Goal: Information Seeking & Learning: Learn about a topic

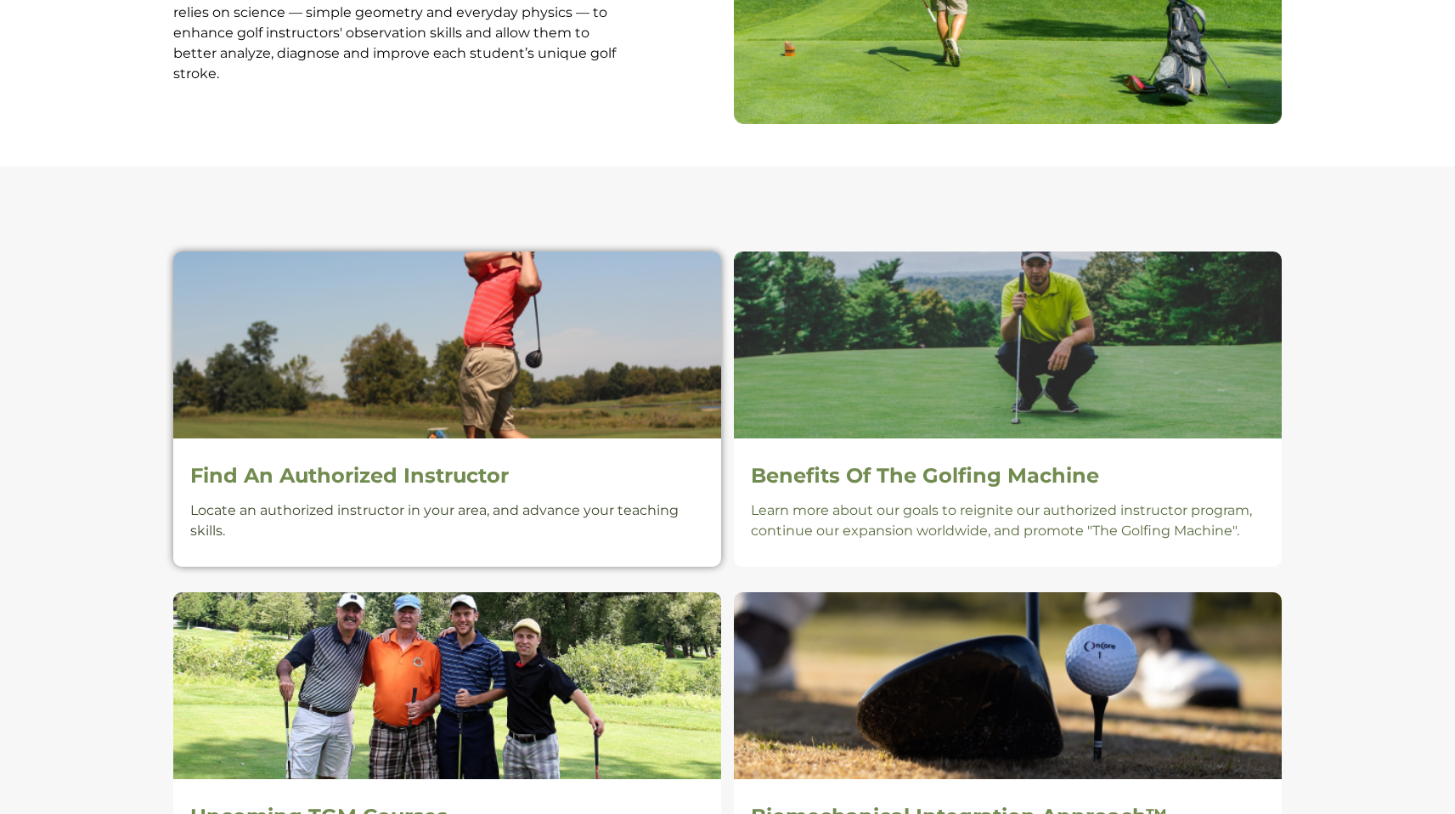
scroll to position [874, 0]
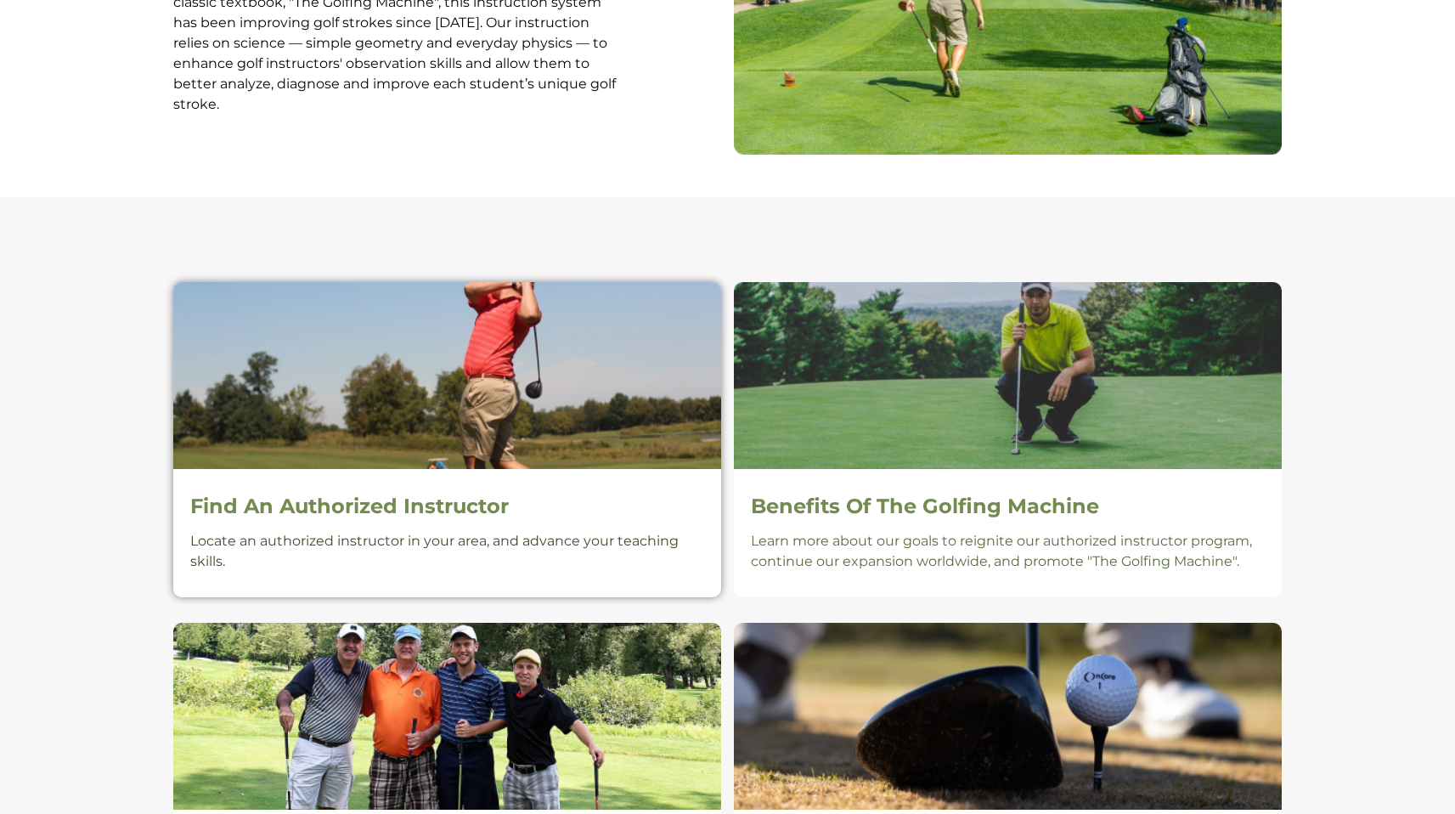
click at [404, 413] on img at bounding box center [447, 375] width 548 height 187
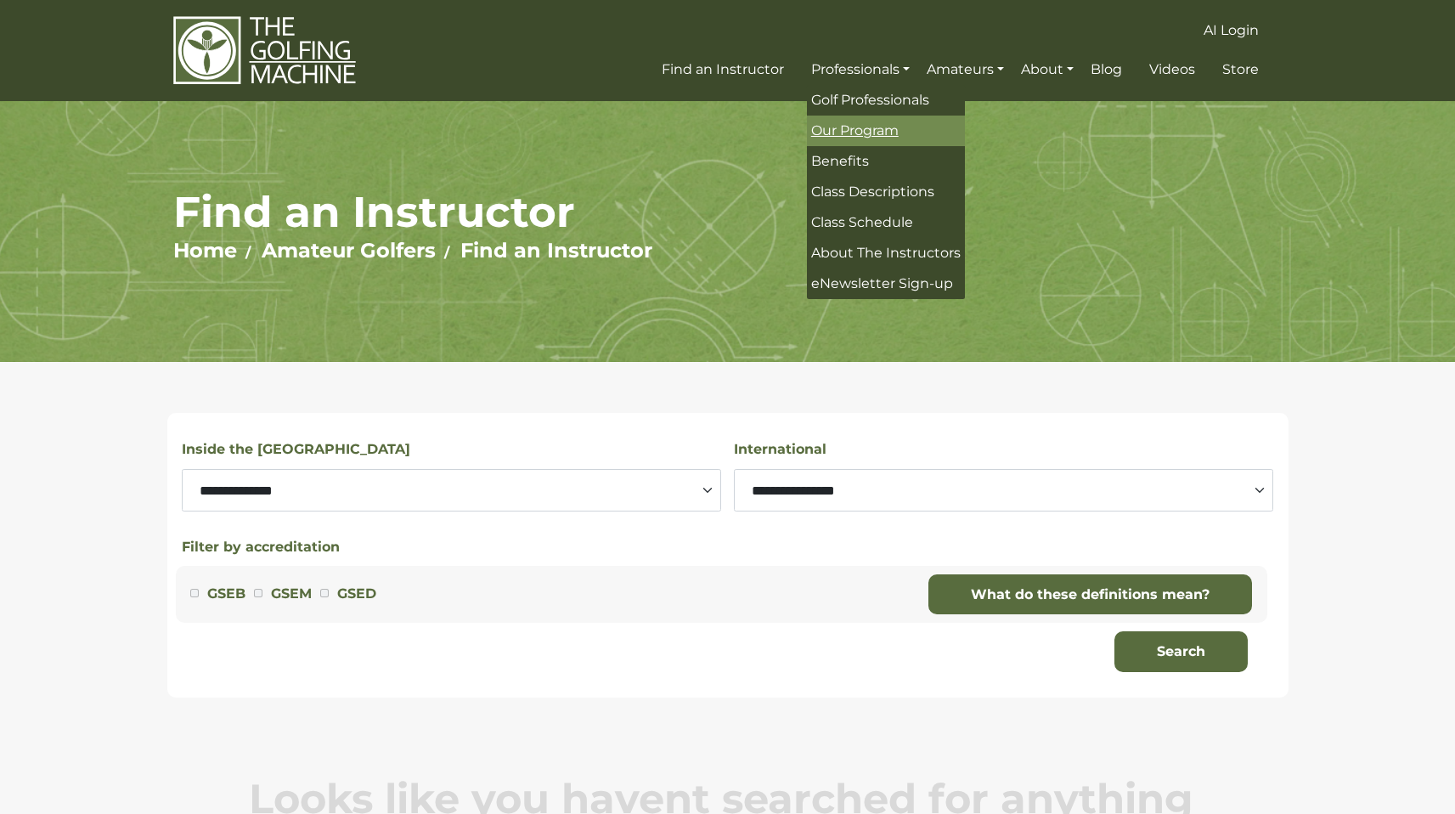
click at [877, 129] on span "Our Program" at bounding box center [855, 130] width 88 height 16
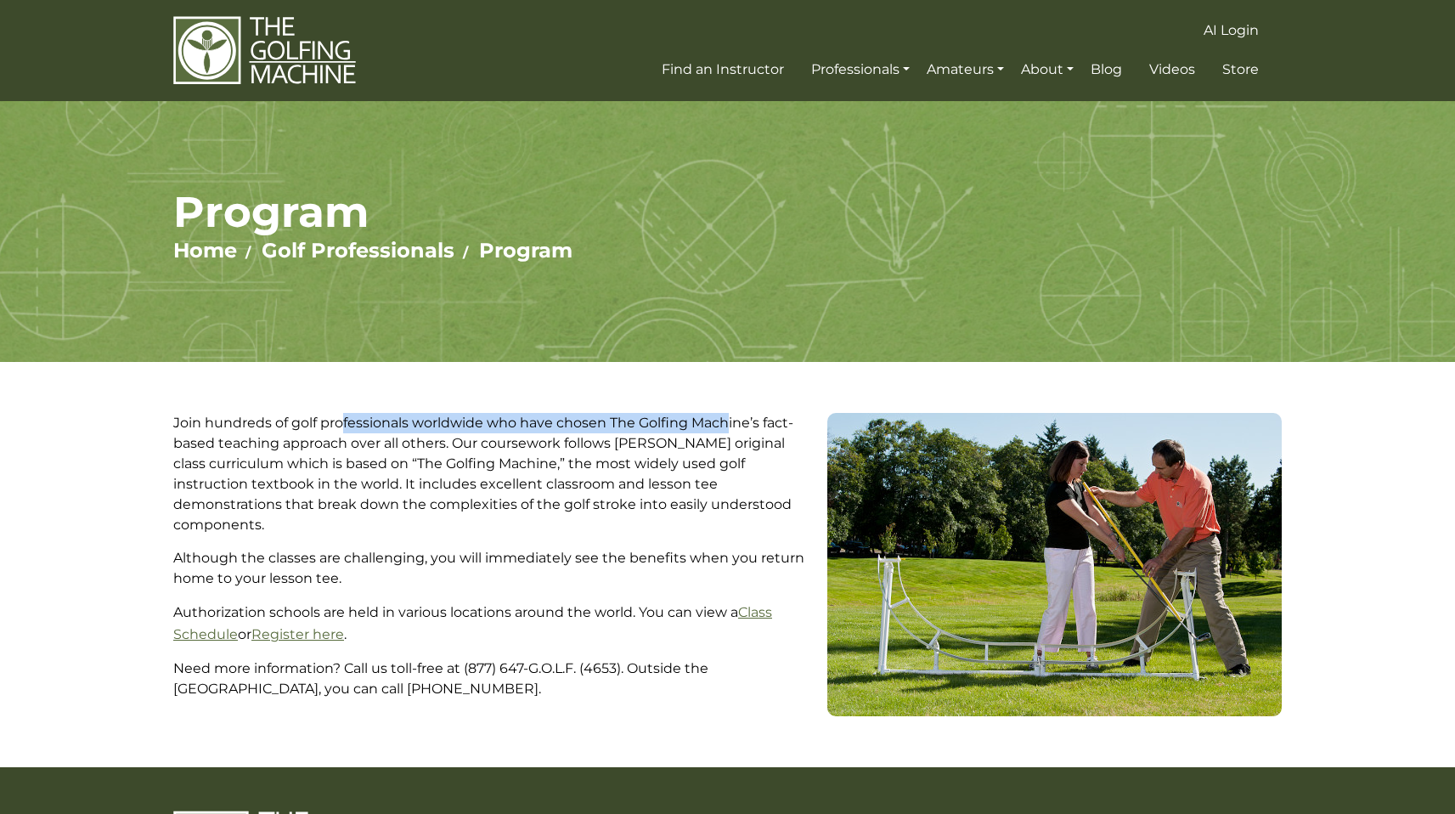
drag, startPoint x: 350, startPoint y: 426, endPoint x: 725, endPoint y: 426, distance: 375.5
click at [725, 426] on p "Join hundreds of golf professionals worldwide who have chosen The Golfing Machi…" at bounding box center [493, 474] width 641 height 122
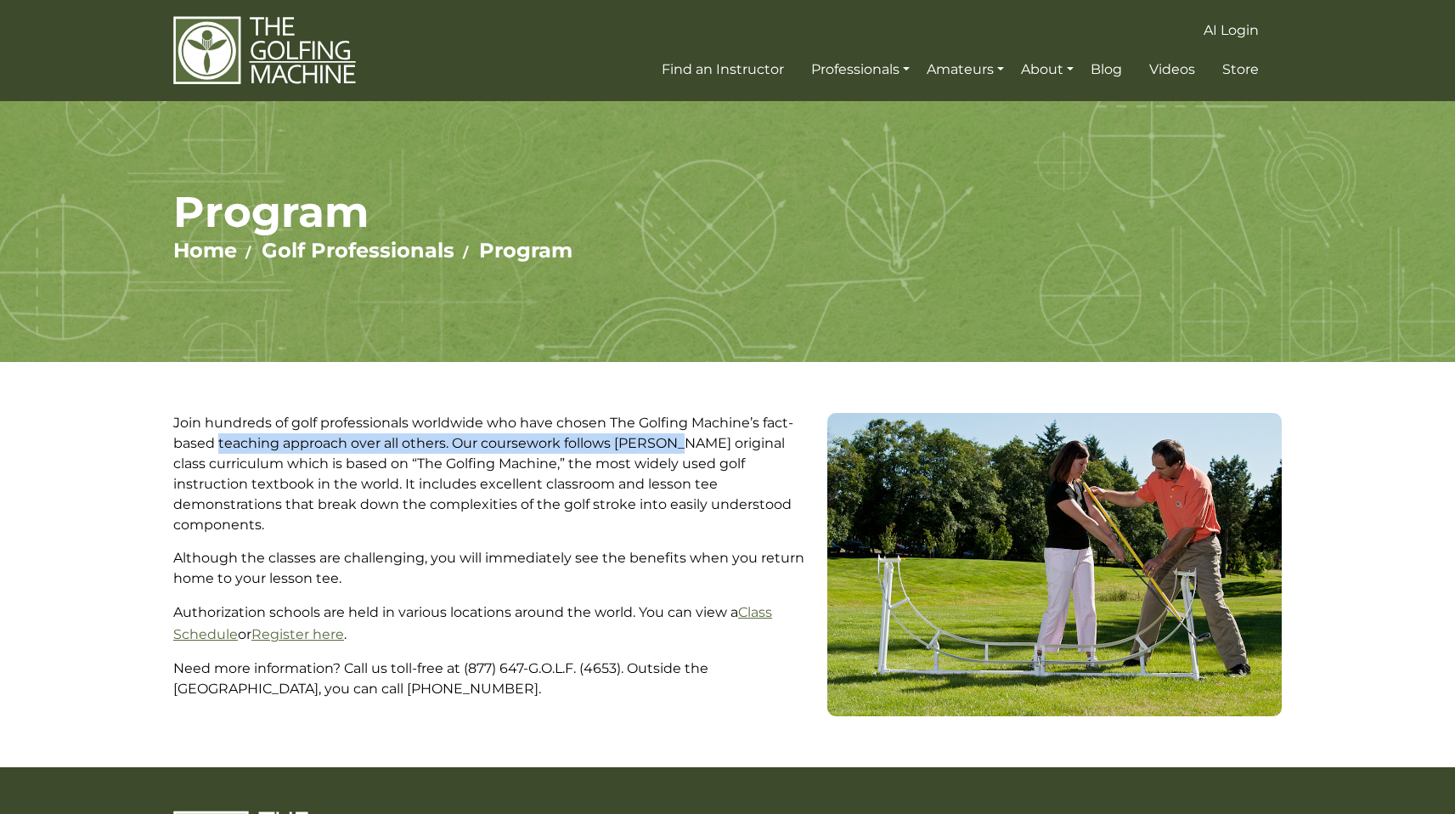
drag, startPoint x: 220, startPoint y: 448, endPoint x: 671, endPoint y: 449, distance: 451.1
click at [680, 449] on p "Join hundreds of golf professionals worldwide who have chosen The Golfing Machi…" at bounding box center [493, 474] width 641 height 122
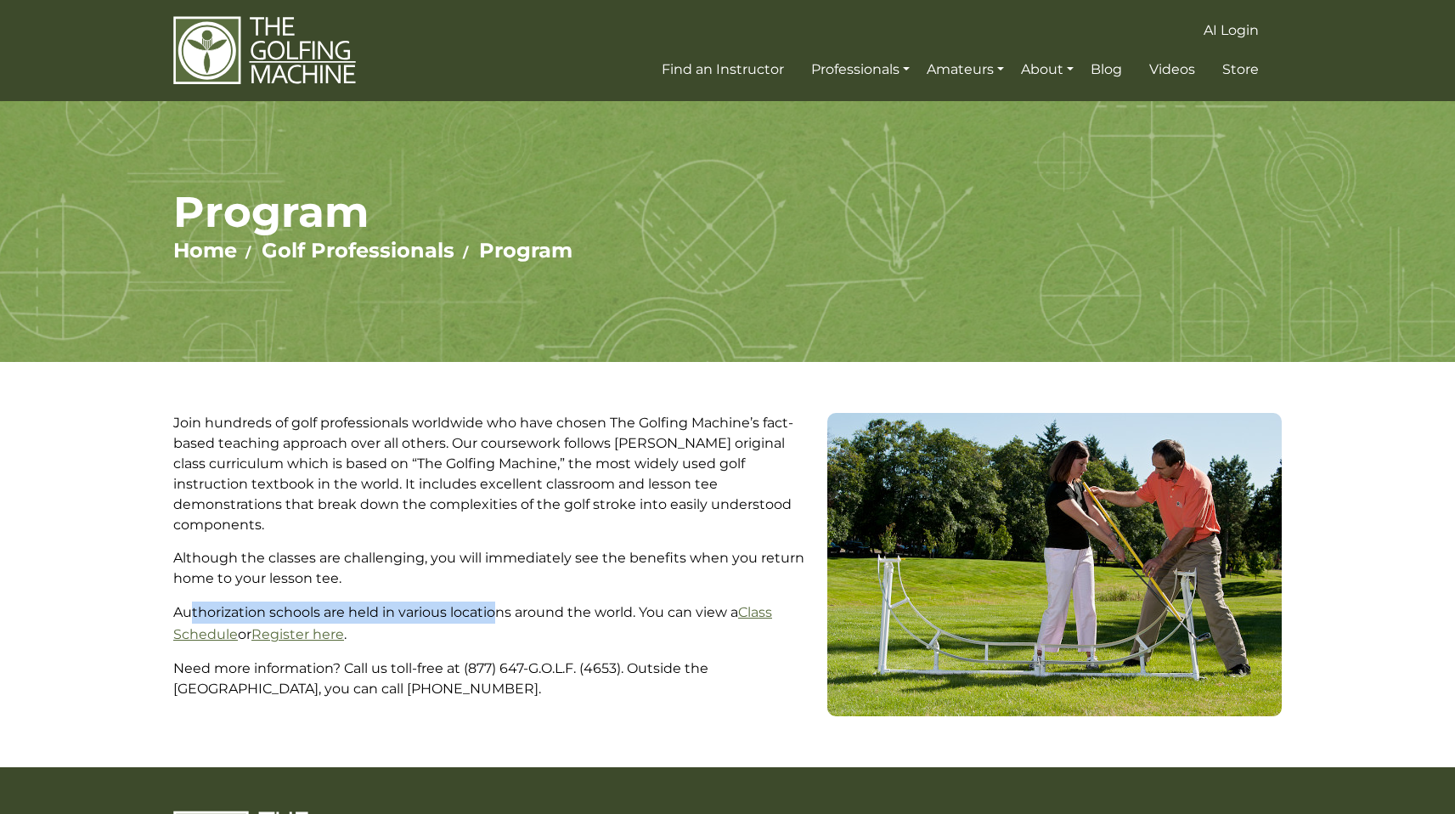
drag, startPoint x: 189, startPoint y: 590, endPoint x: 550, endPoint y: 572, distance: 361.5
click at [518, 579] on div "Join hundreds of golf professionals worldwide who have chosen The Golfing Machi…" at bounding box center [494, 564] width 654 height 303
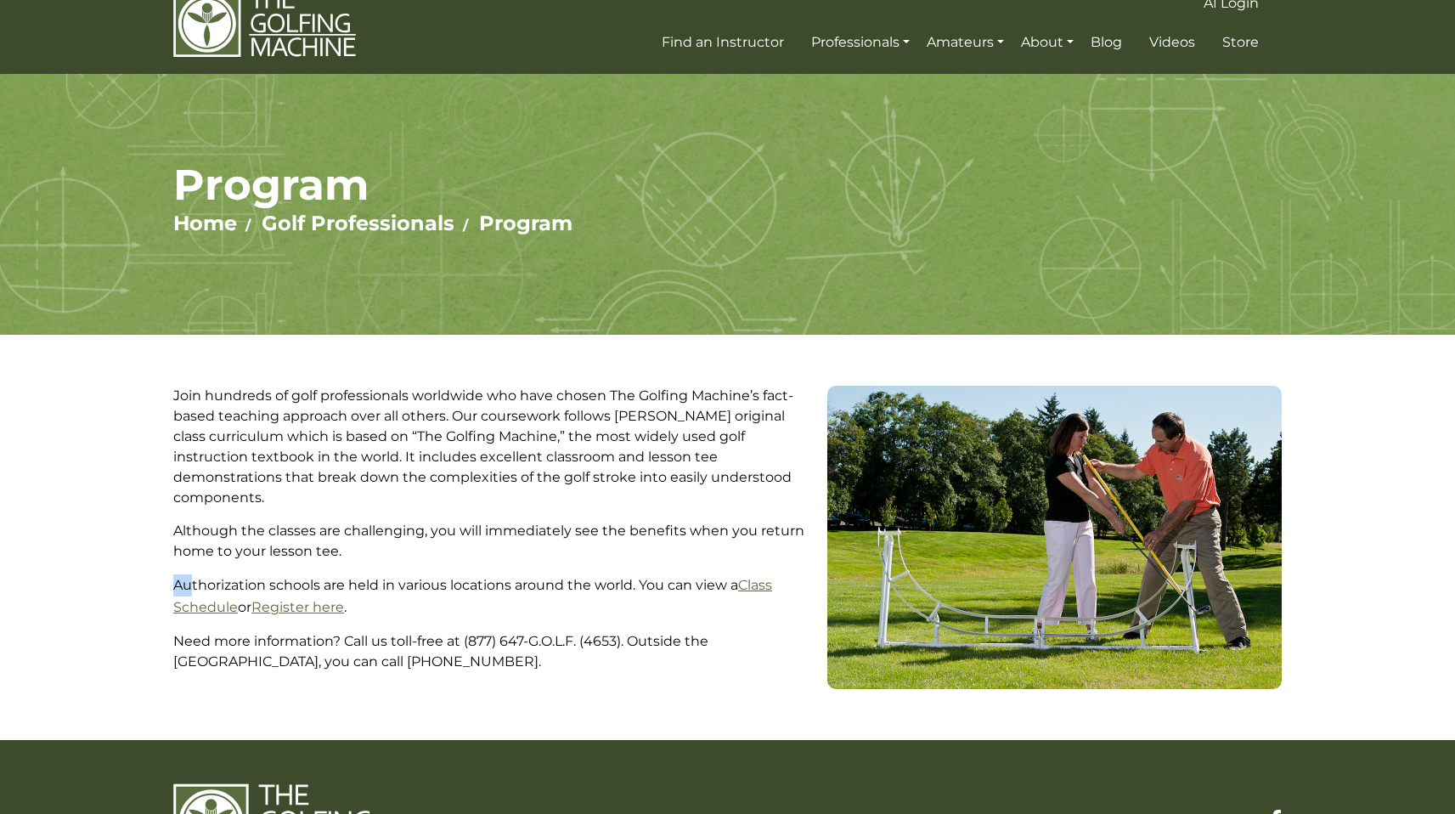
scroll to position [31, 0]
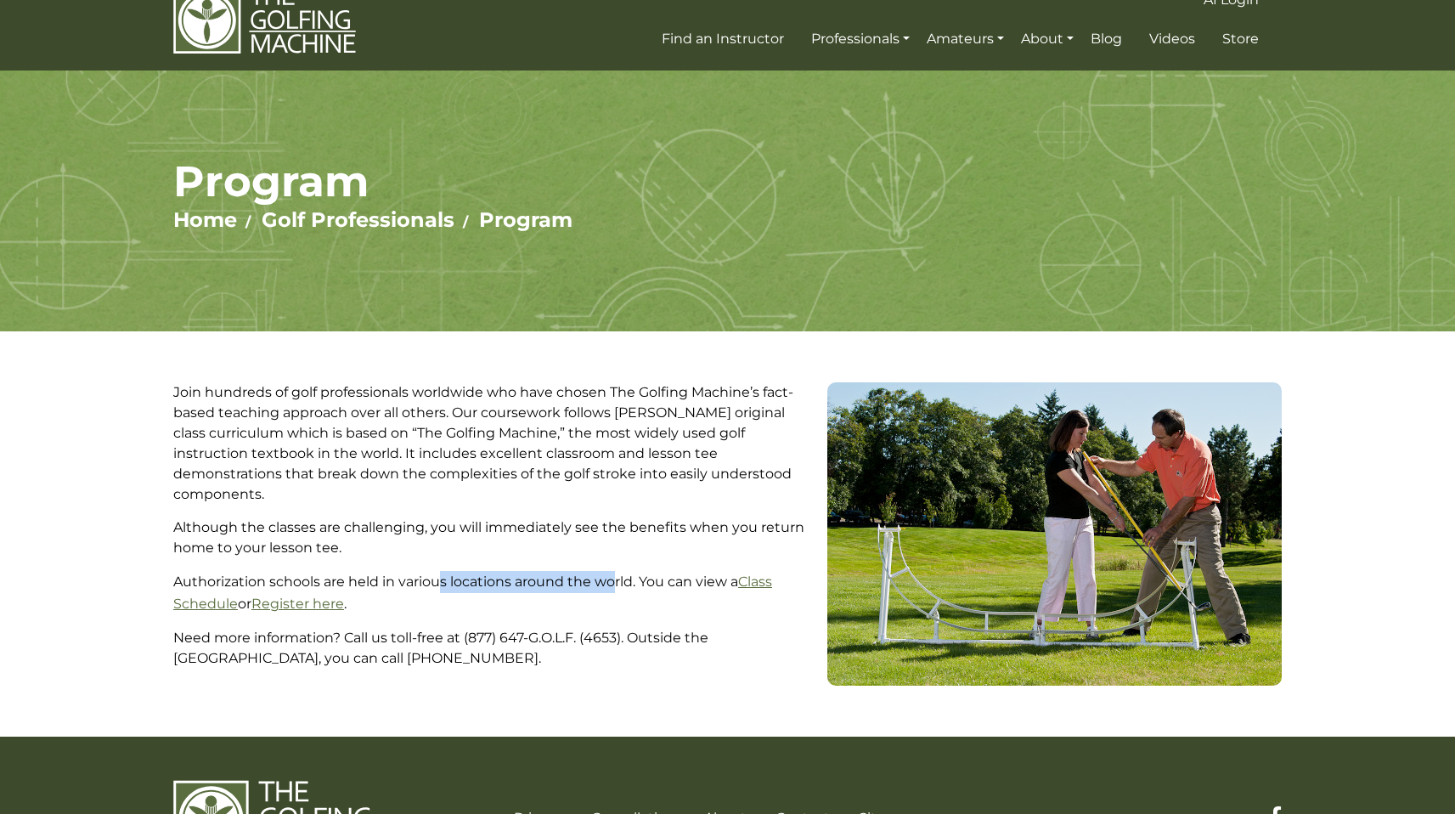
drag, startPoint x: 494, startPoint y: 562, endPoint x: 661, endPoint y: 556, distance: 167.5
click at [614, 571] on p "Authorization schools are held in various locations around the world. You can v…" at bounding box center [493, 593] width 641 height 44
click at [206, 585] on link "Class Schedule" at bounding box center [472, 592] width 599 height 38
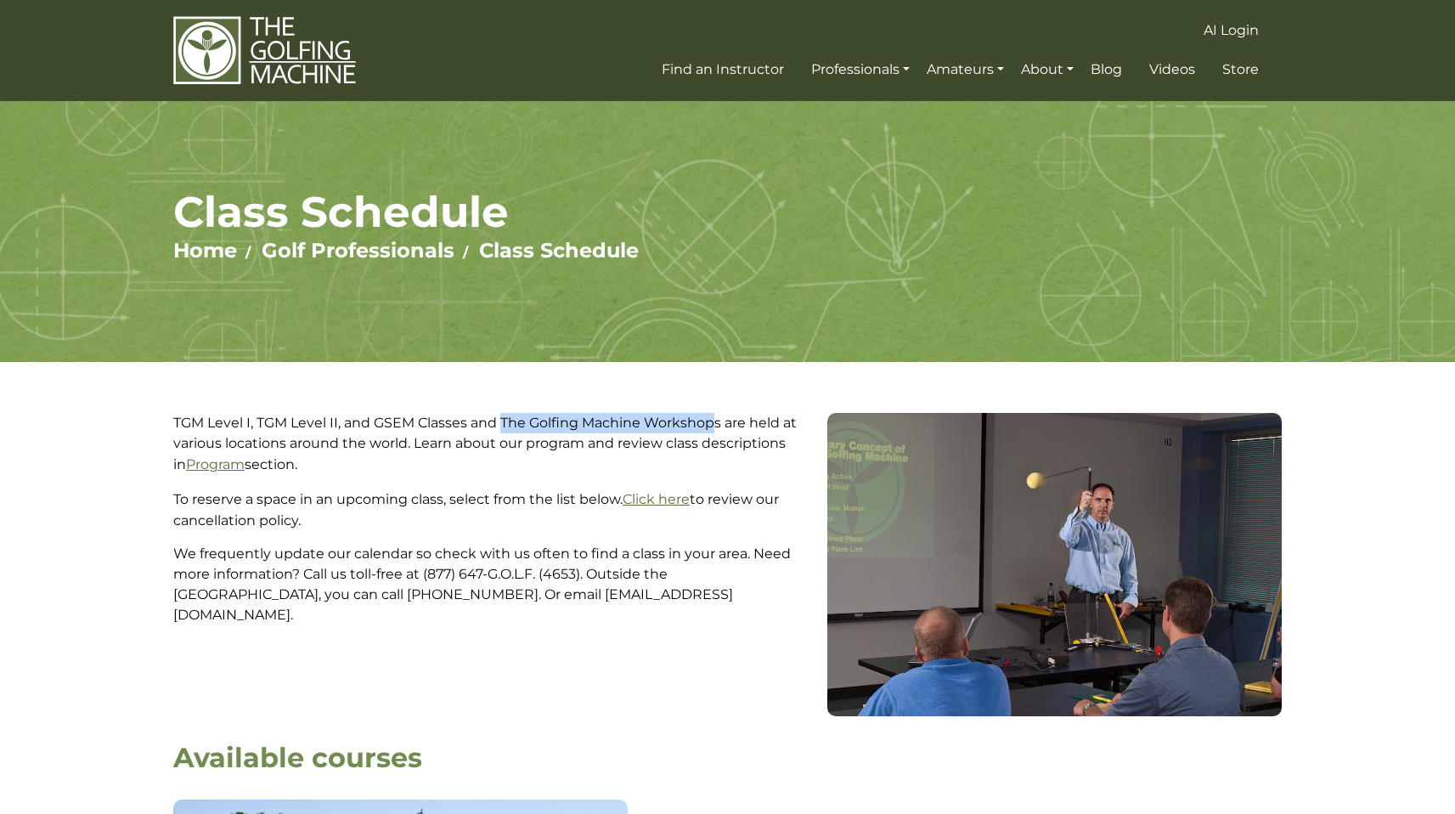
drag, startPoint x: 533, startPoint y: 427, endPoint x: 717, endPoint y: 422, distance: 183.6
click at [716, 422] on p "TGM Level I, TGM Level II, and GSEM Classes and The Golfing Machine Workshops a…" at bounding box center [493, 444] width 641 height 63
drag, startPoint x: 191, startPoint y: 444, endPoint x: 718, endPoint y: 454, distance: 526.8
click at [718, 454] on p "TGM Level I, TGM Level II, and GSEM Classes and The Golfing Machine Workshops a…" at bounding box center [493, 444] width 641 height 63
click at [326, 463] on p "TGM Level I, TGM Level II, and GSEM Classes and The Golfing Machine Workshops a…" at bounding box center [493, 444] width 641 height 63
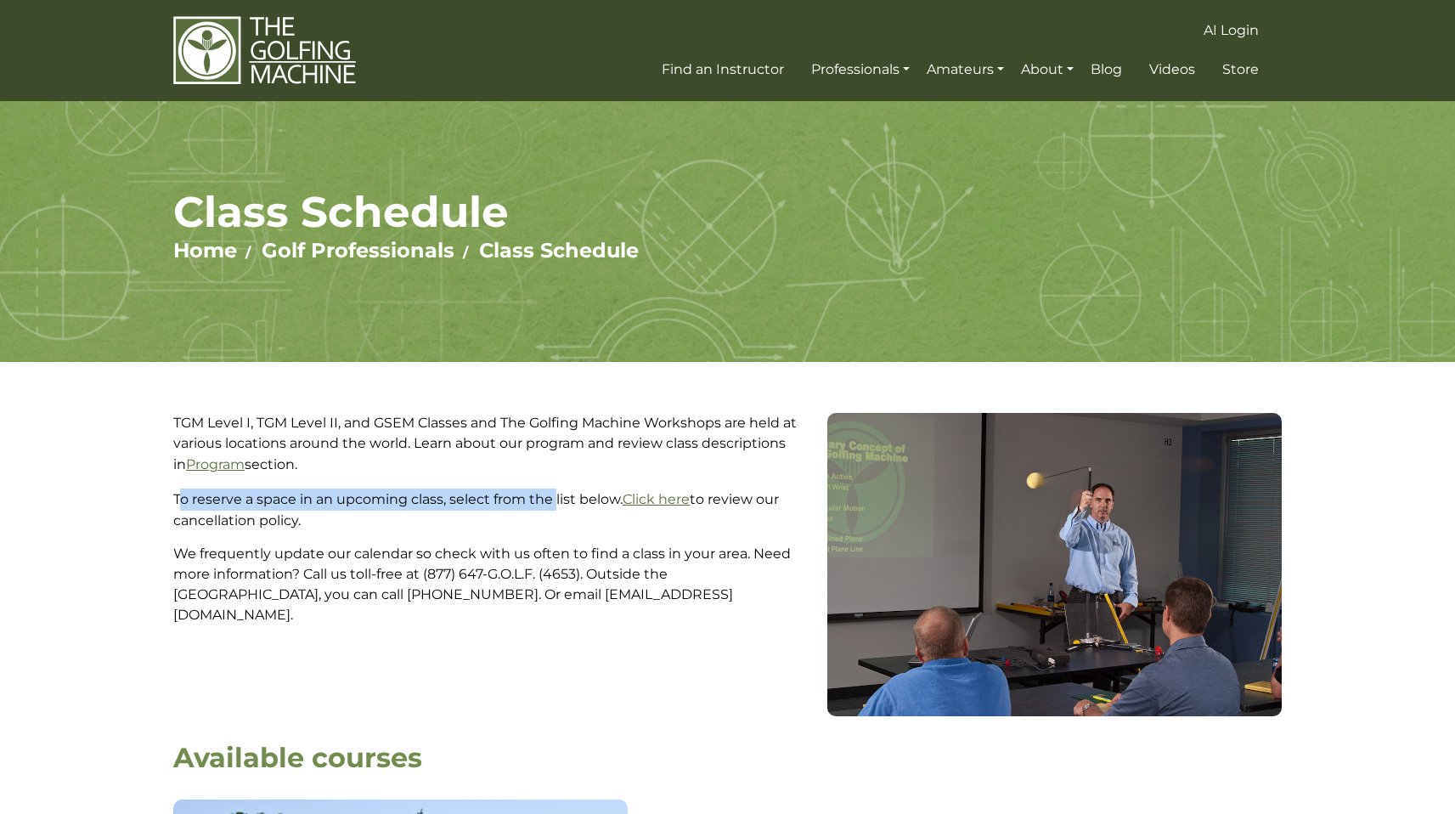
drag, startPoint x: 182, startPoint y: 503, endPoint x: 590, endPoint y: 490, distance: 408.0
click at [562, 492] on p "To reserve a space in an upcoming class, select from the list below. Click here…" at bounding box center [493, 509] width 641 height 42
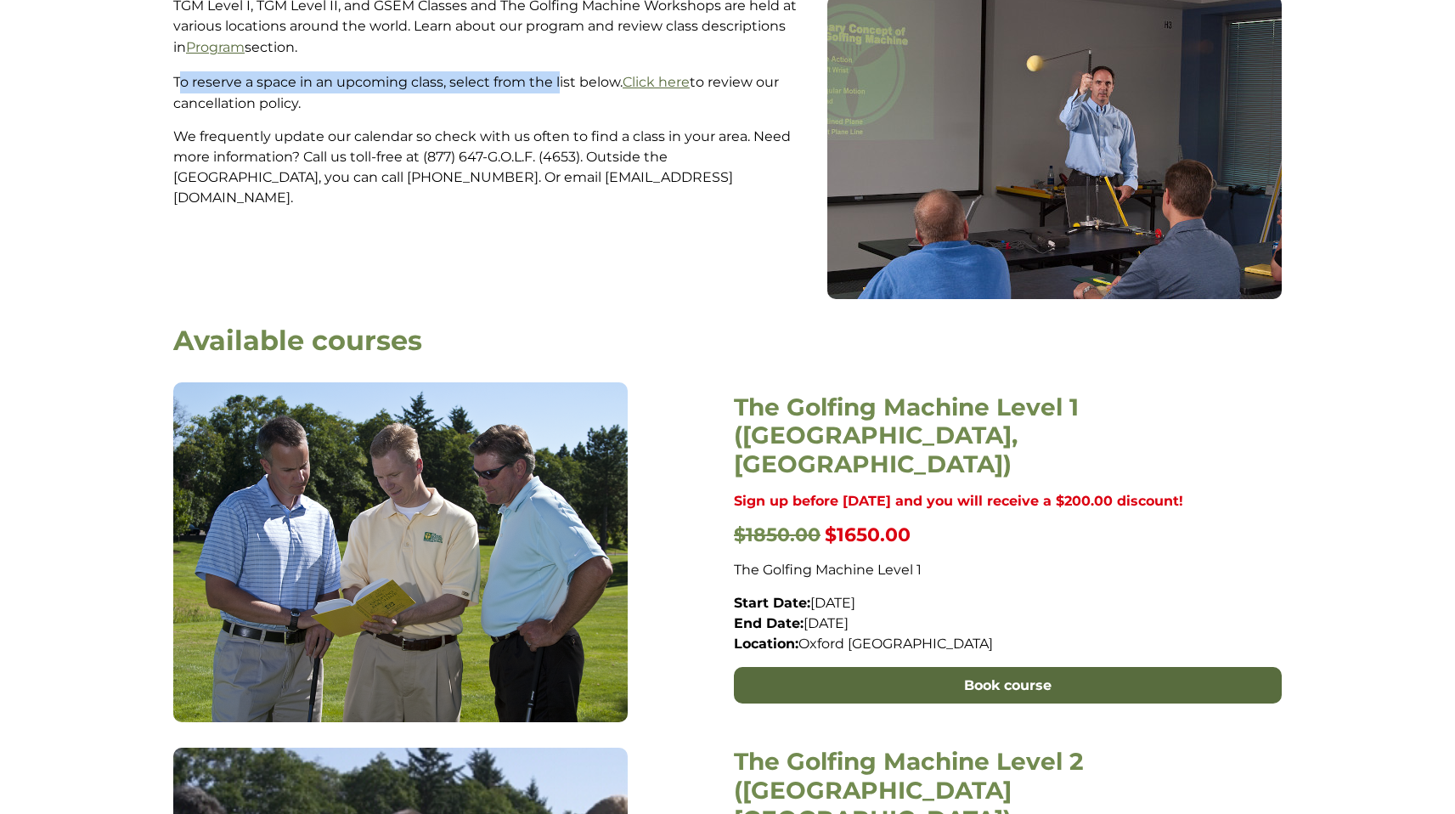
scroll to position [516, 0]
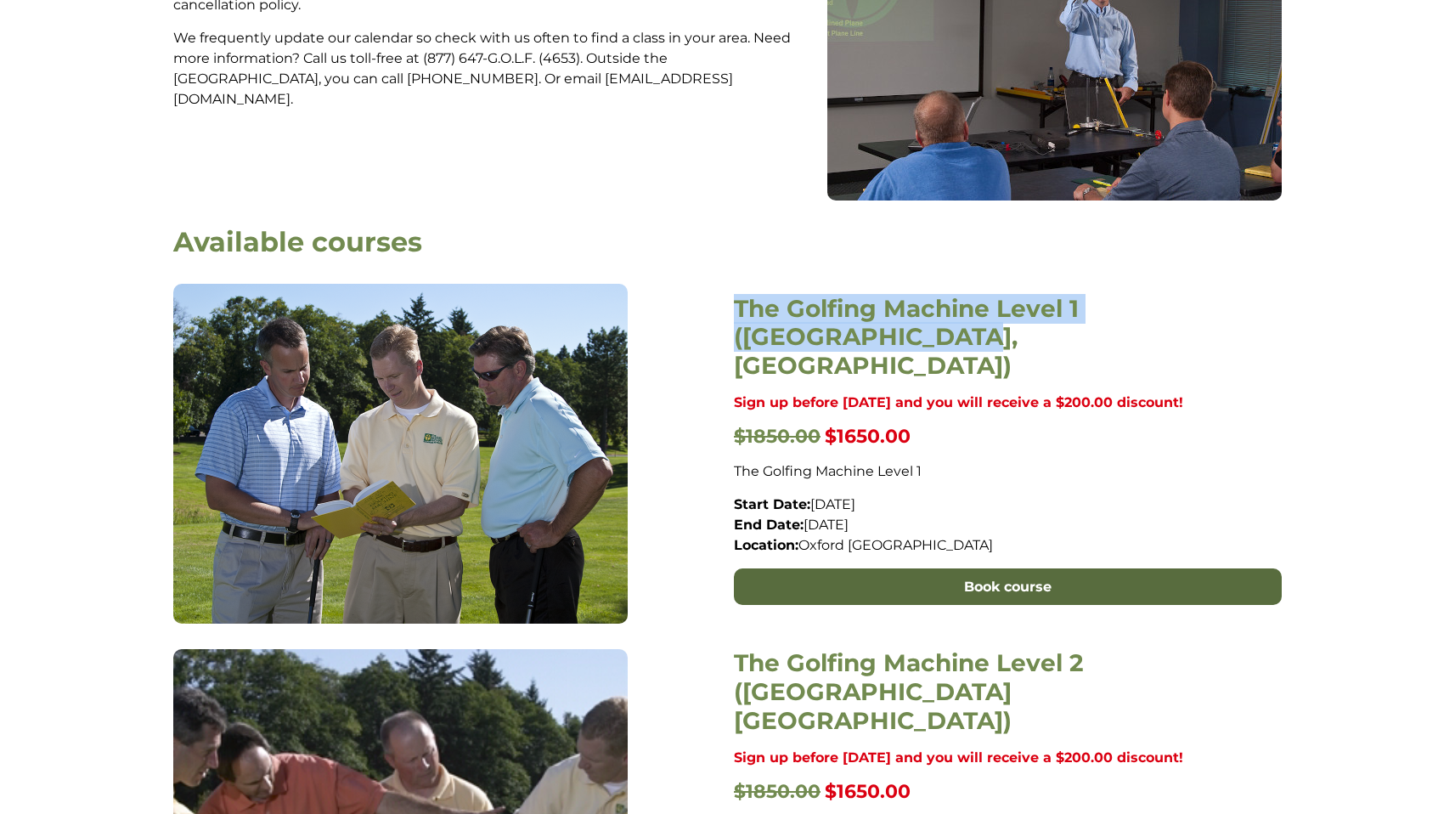
drag, startPoint x: 716, startPoint y: 308, endPoint x: 987, endPoint y: 327, distance: 271.6
click at [989, 327] on div "The Golfing Machine Level 1 (Oxford, England) Sign up before Tuesday 30 Septemb…" at bounding box center [727, 454] width 1121 height 340
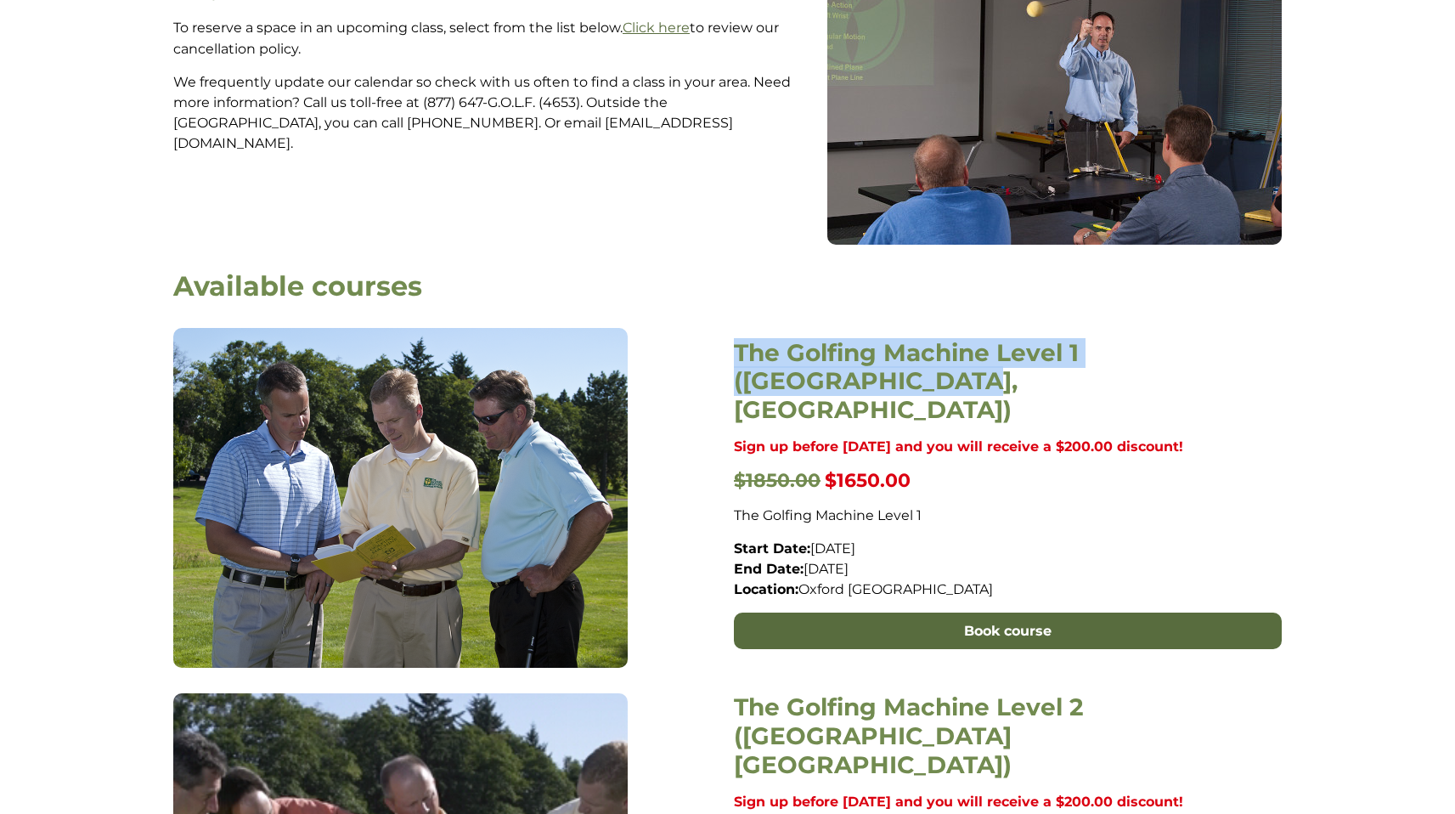
scroll to position [0, 0]
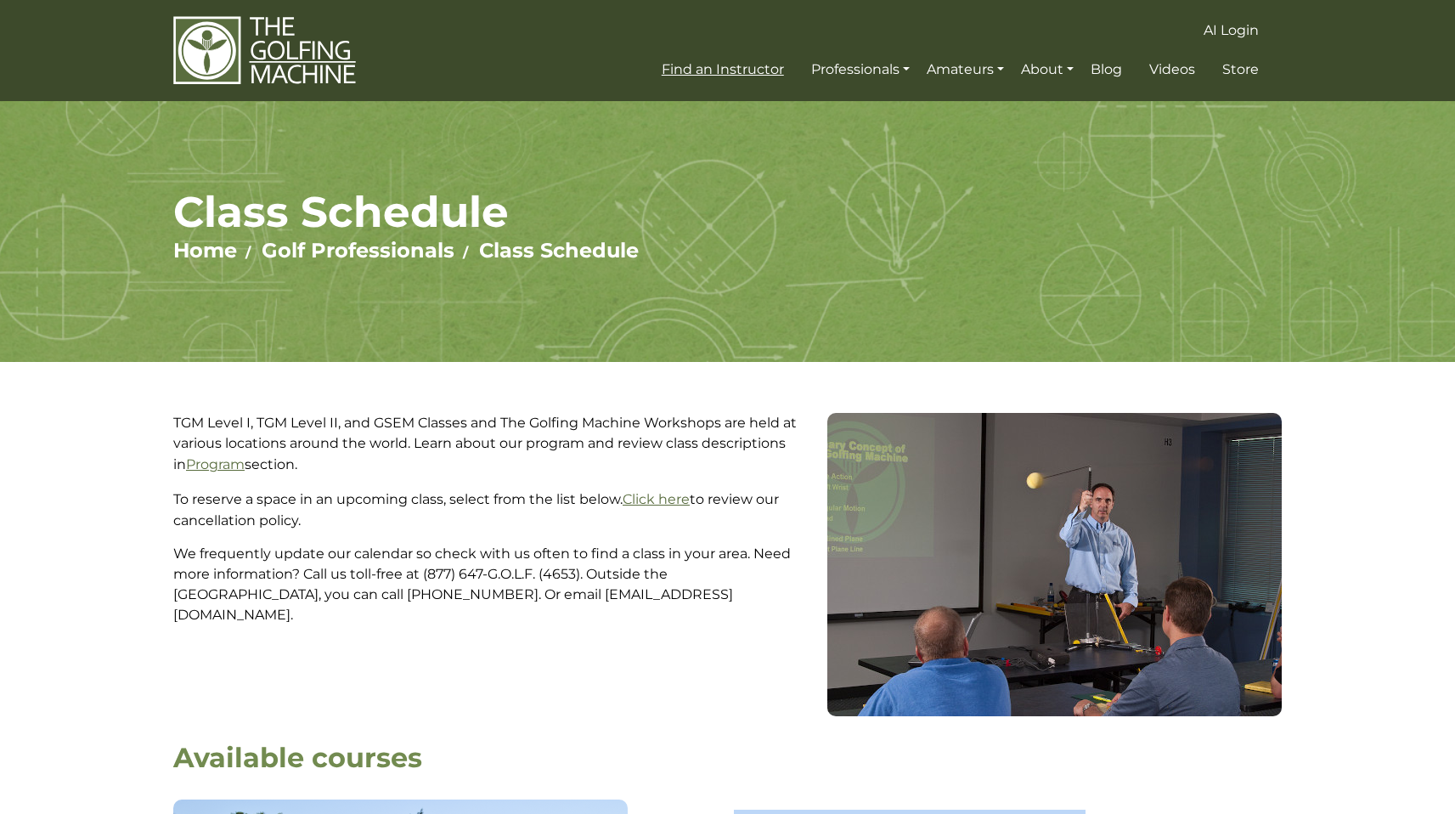
click at [752, 66] on span "Find an Instructor" at bounding box center [723, 69] width 122 height 16
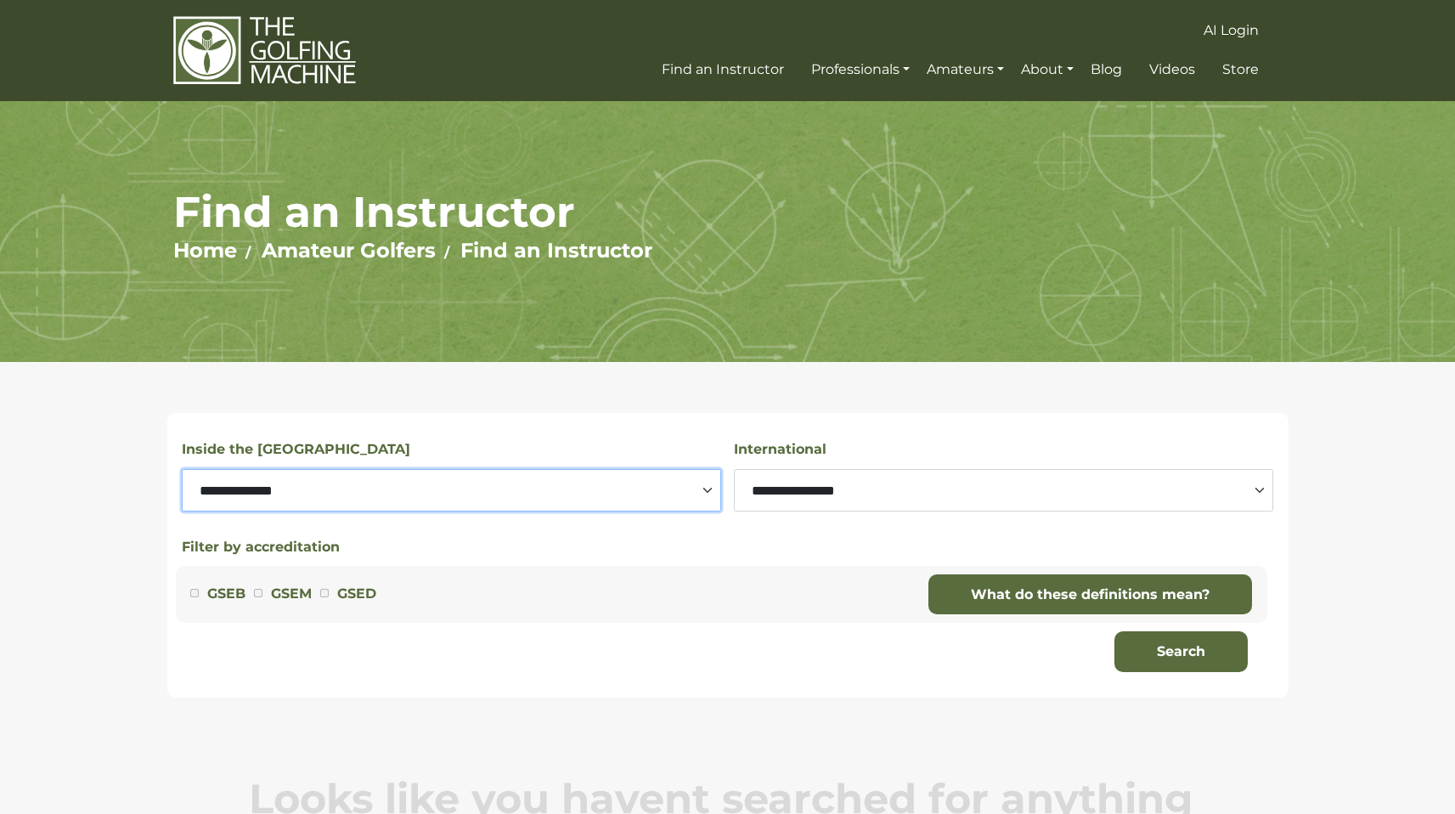
click at [477, 478] on select "**********" at bounding box center [451, 490] width 539 height 42
select select "**********"
click at [182, 469] on select "**********" at bounding box center [451, 490] width 539 height 42
drag, startPoint x: 1178, startPoint y: 659, endPoint x: 1143, endPoint y: 659, distance: 34.8
click at [1177, 659] on button "Search" at bounding box center [1181, 651] width 133 height 41
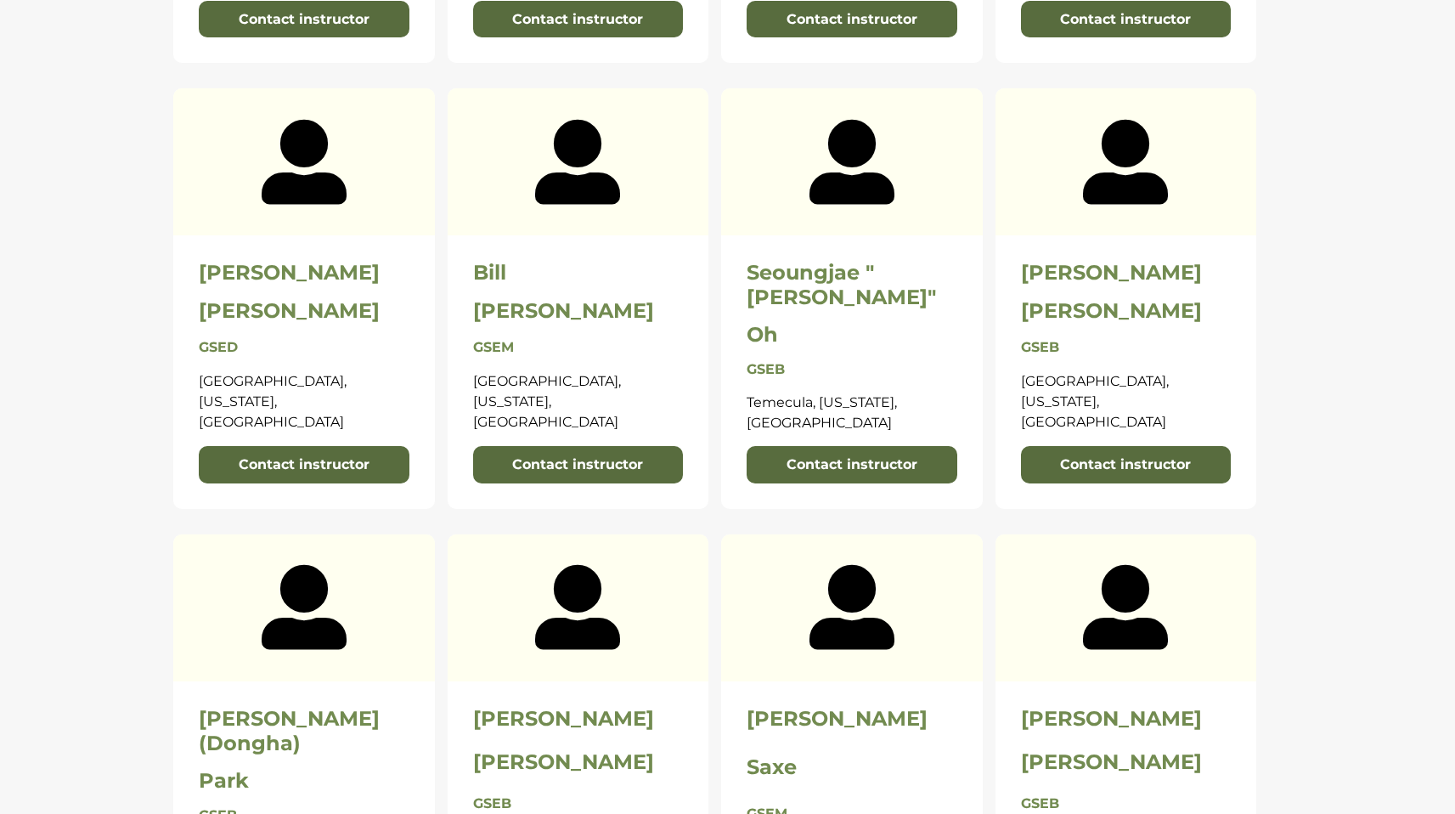
scroll to position [2430, 0]
